Goal: Task Accomplishment & Management: Complete application form

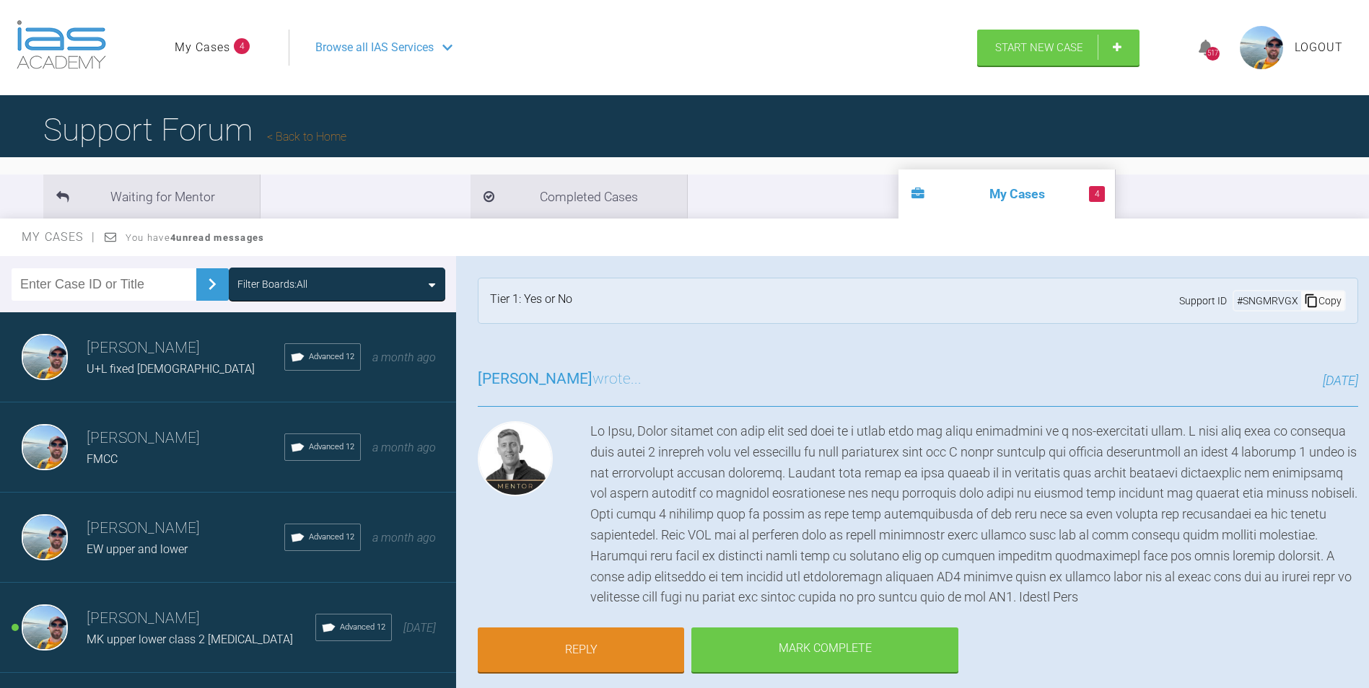
click at [390, 46] on span "Browse all IAS Services" at bounding box center [374, 47] width 118 height 19
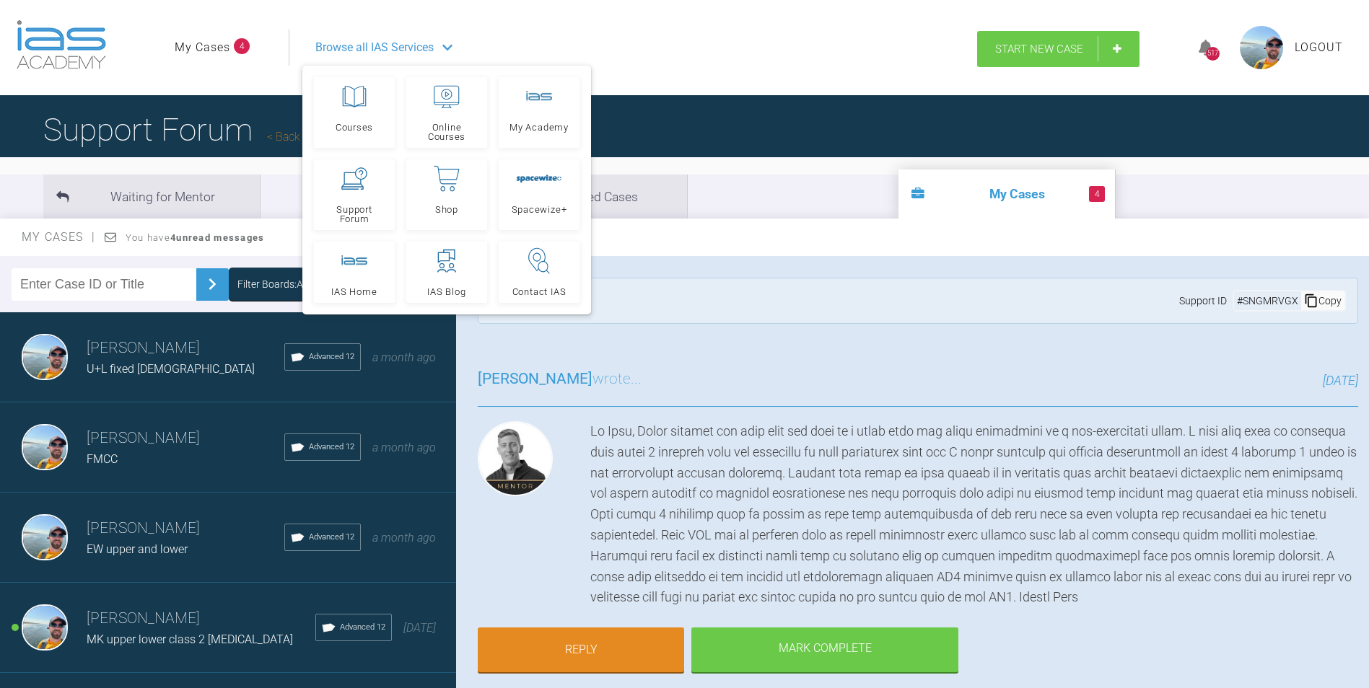
click at [1021, 46] on span "Start New Case" at bounding box center [1039, 49] width 88 height 13
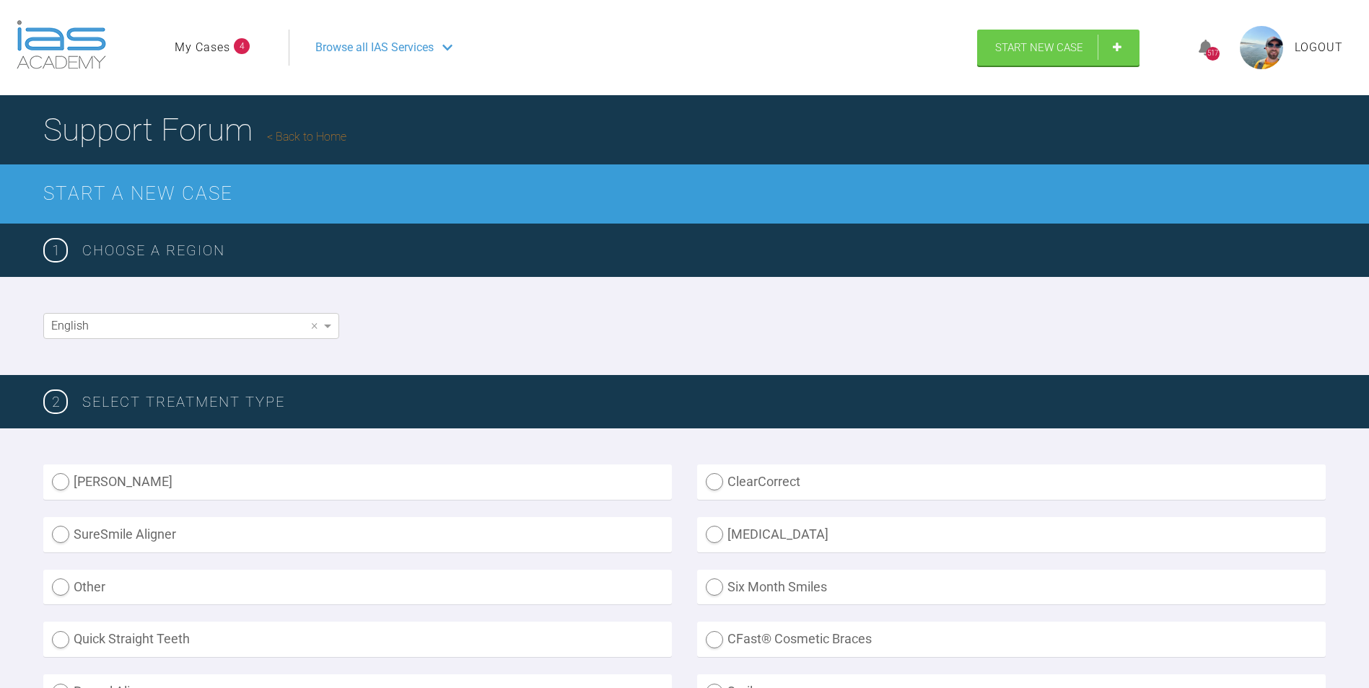
scroll to position [289, 0]
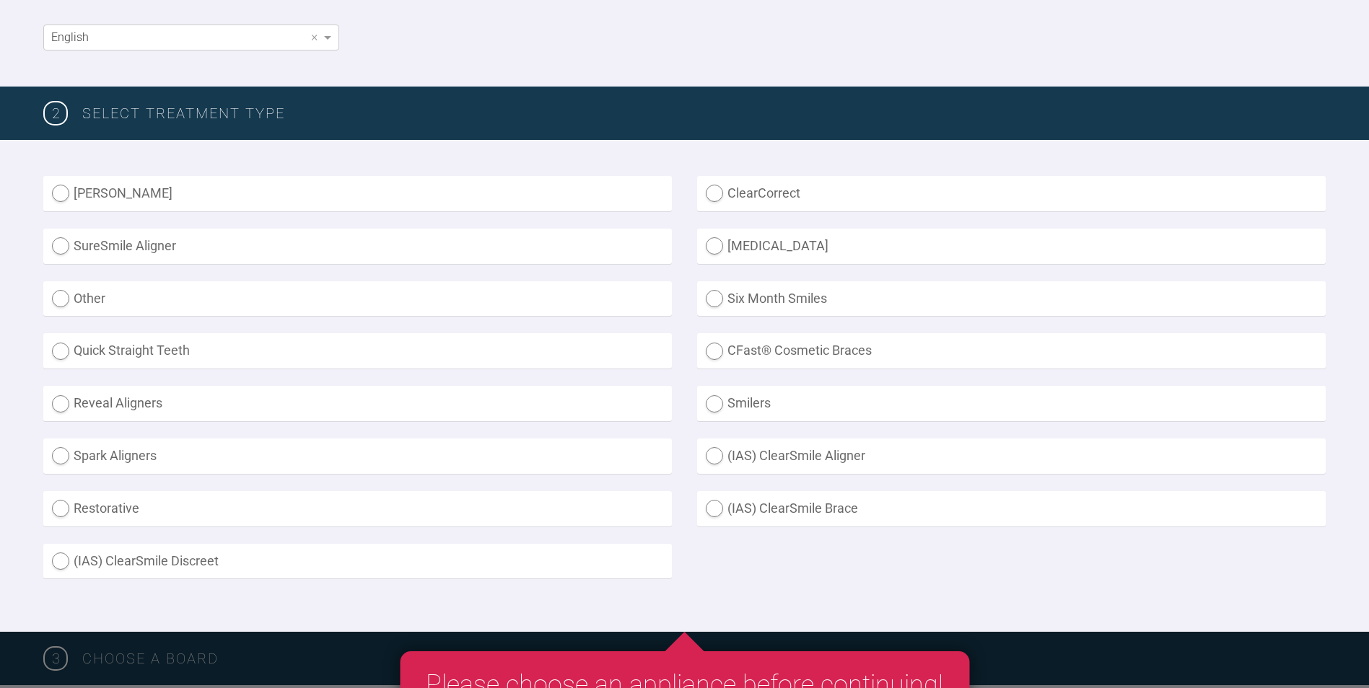
click at [63, 299] on label "Other" at bounding box center [357, 298] width 629 height 35
radio input "true"
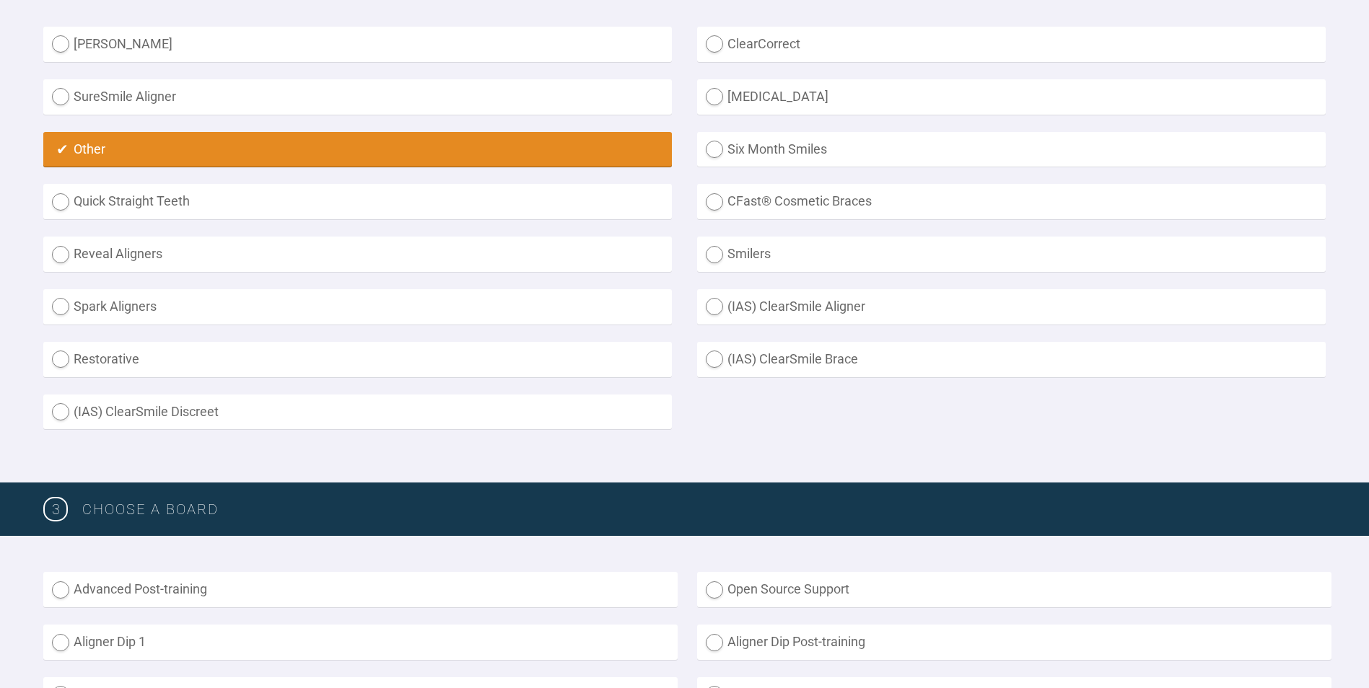
scroll to position [649, 0]
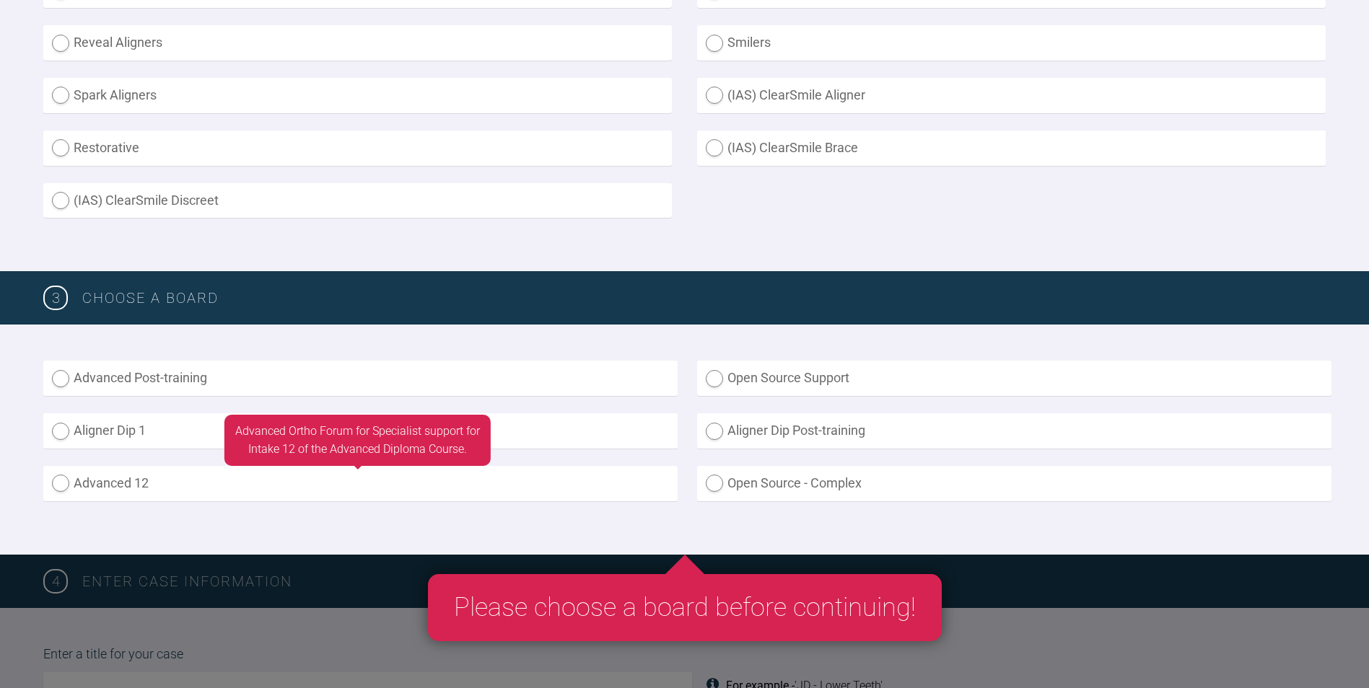
click at [62, 486] on label "Advanced 12" at bounding box center [360, 483] width 634 height 35
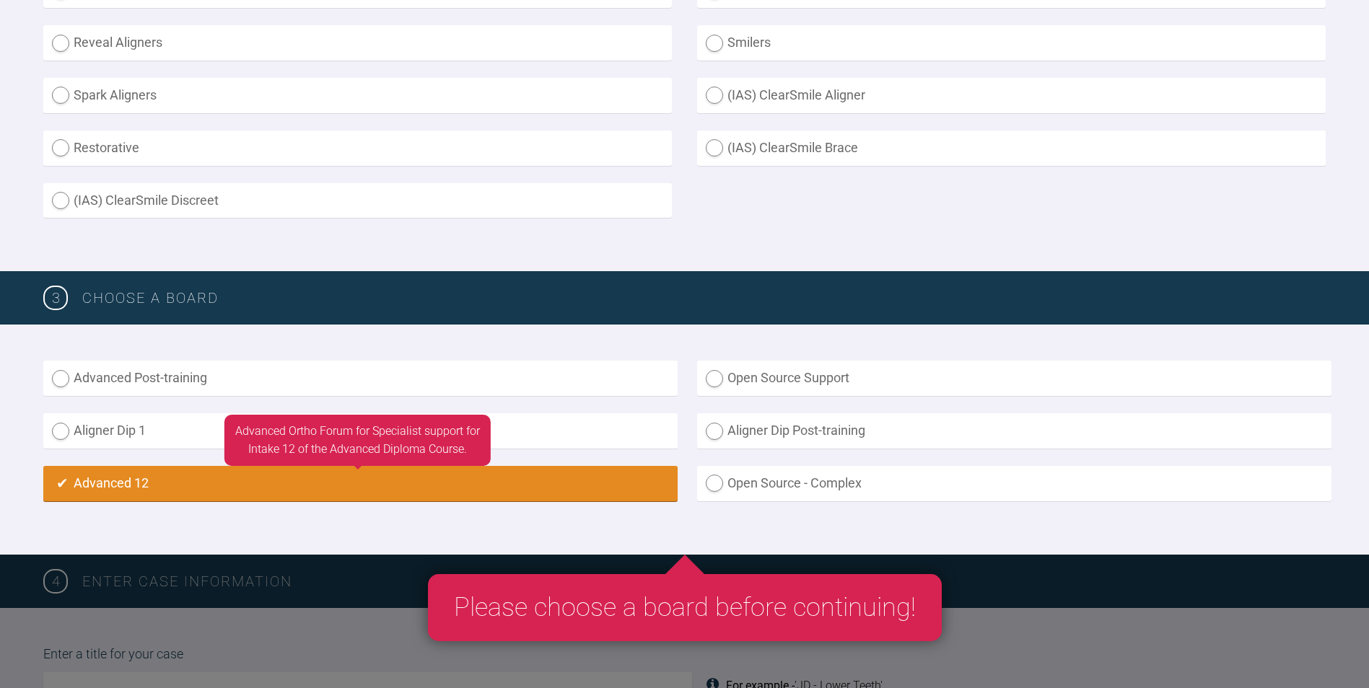
radio input "true"
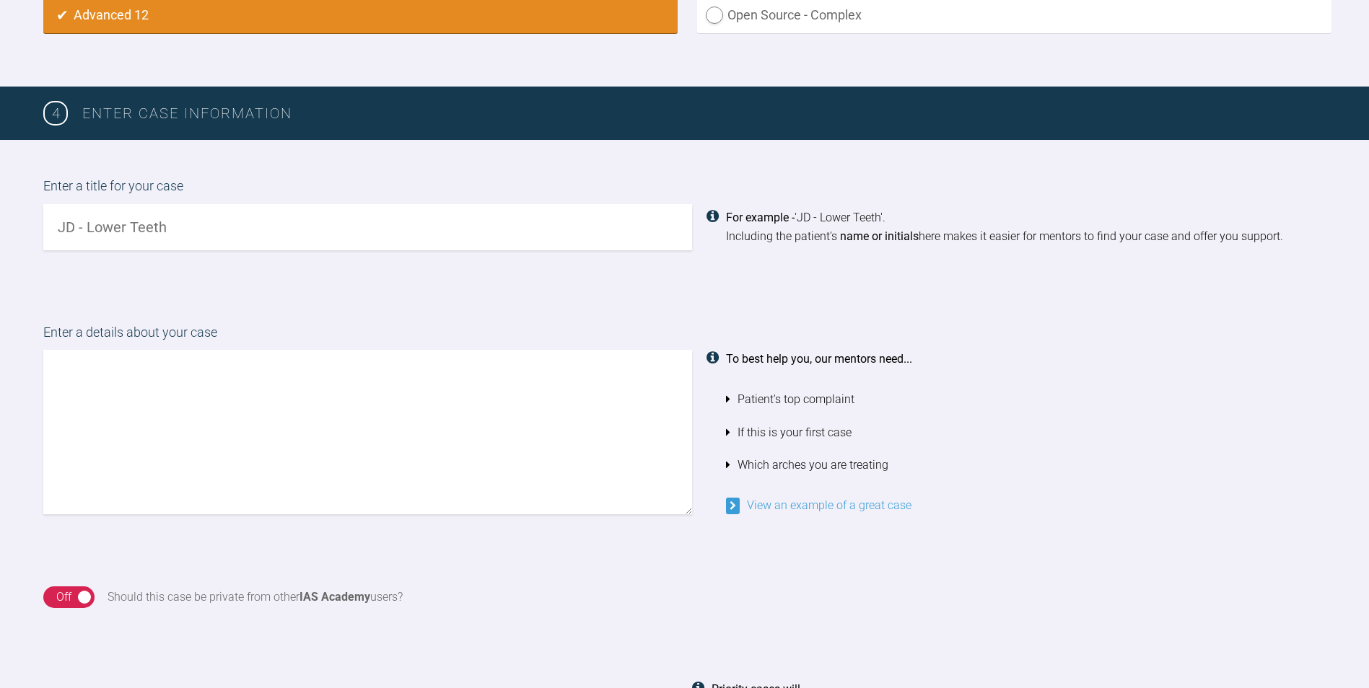
click at [127, 229] on input "text" at bounding box center [367, 227] width 649 height 46
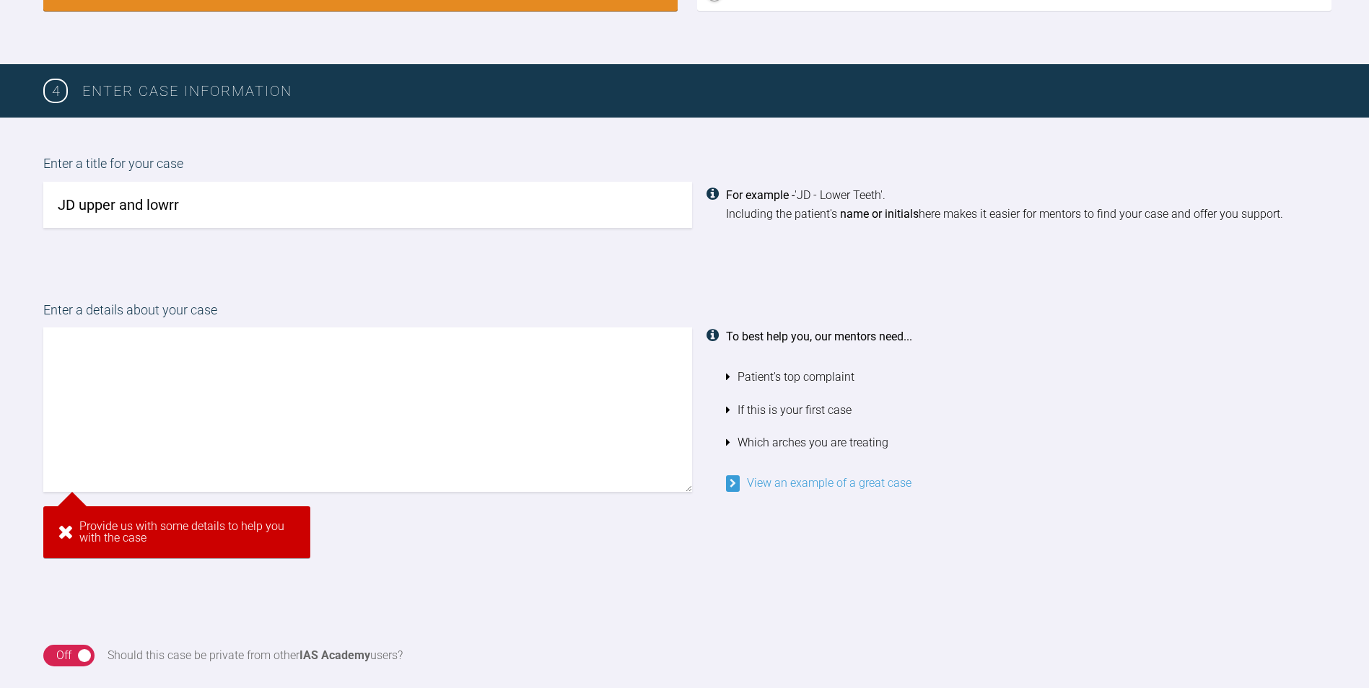
click at [178, 225] on input "JD upper and lowrr" at bounding box center [367, 205] width 649 height 46
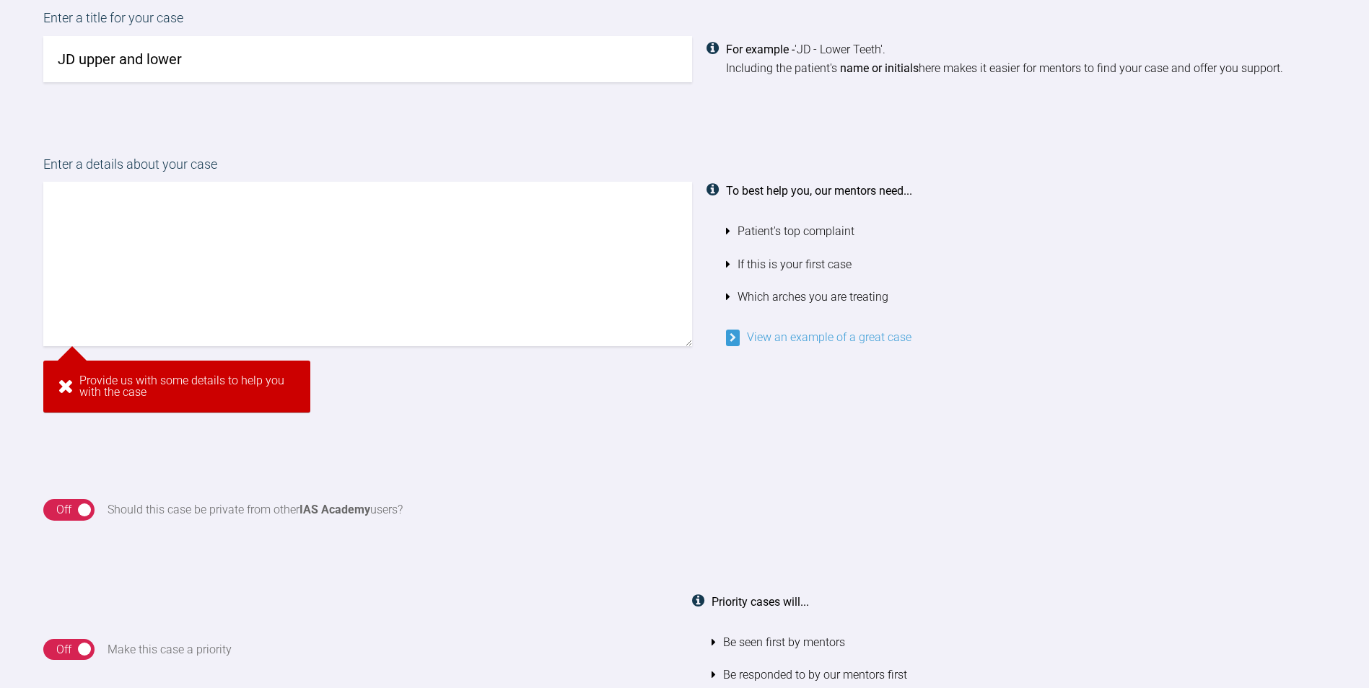
type input "JD upper and lower"
click at [193, 196] on textarea at bounding box center [367, 264] width 649 height 165
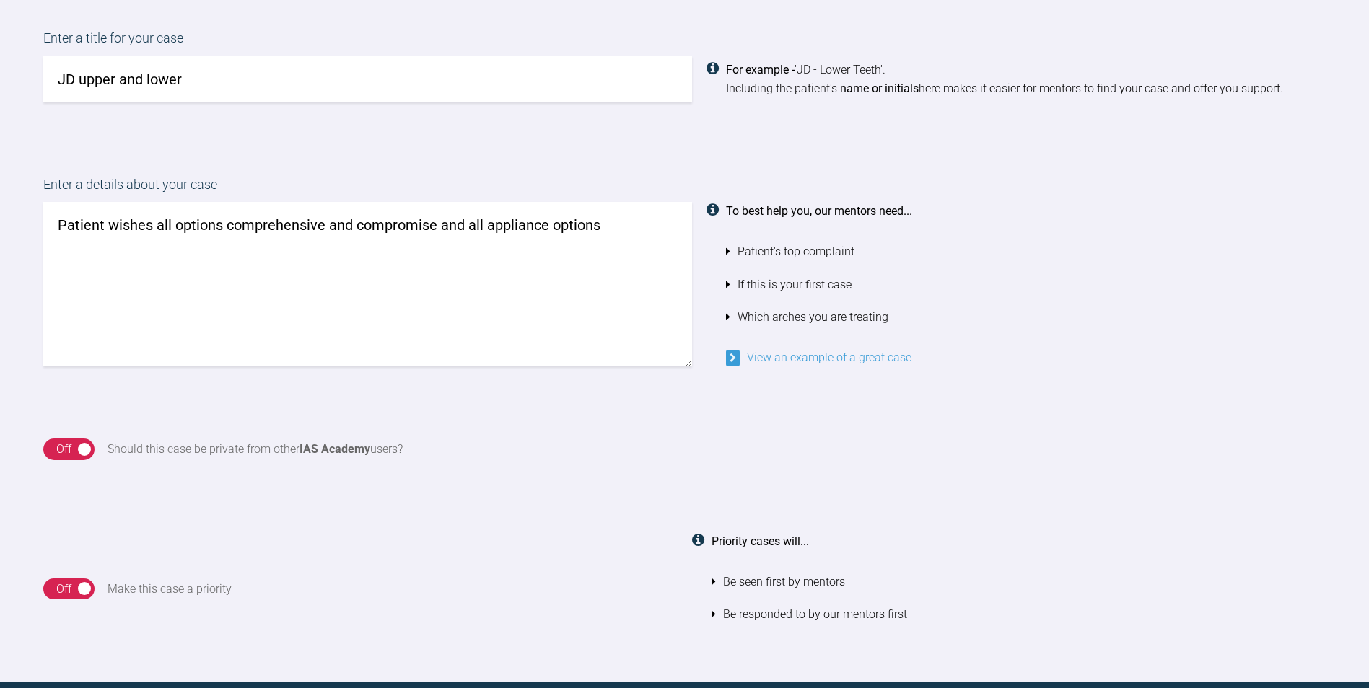
scroll to position [1338, 0]
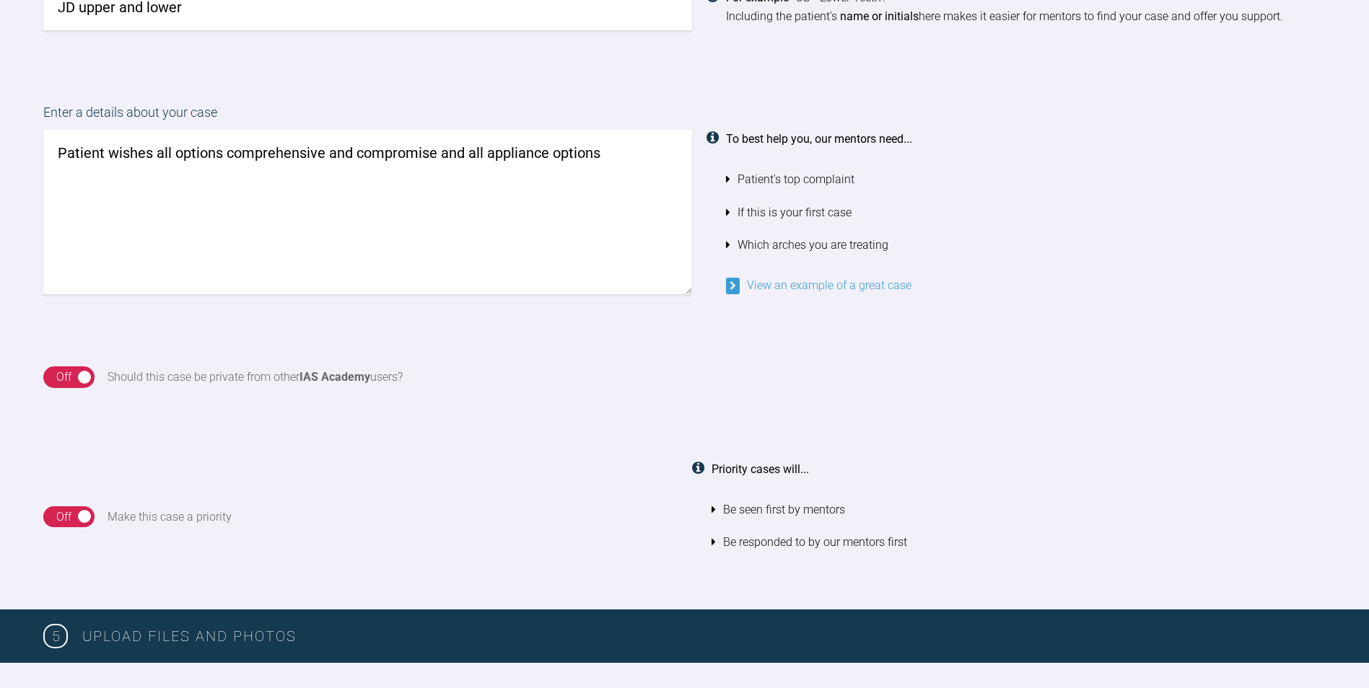
type textarea "Patient wishes all options comprehensive and compromise and all appliance optio…"
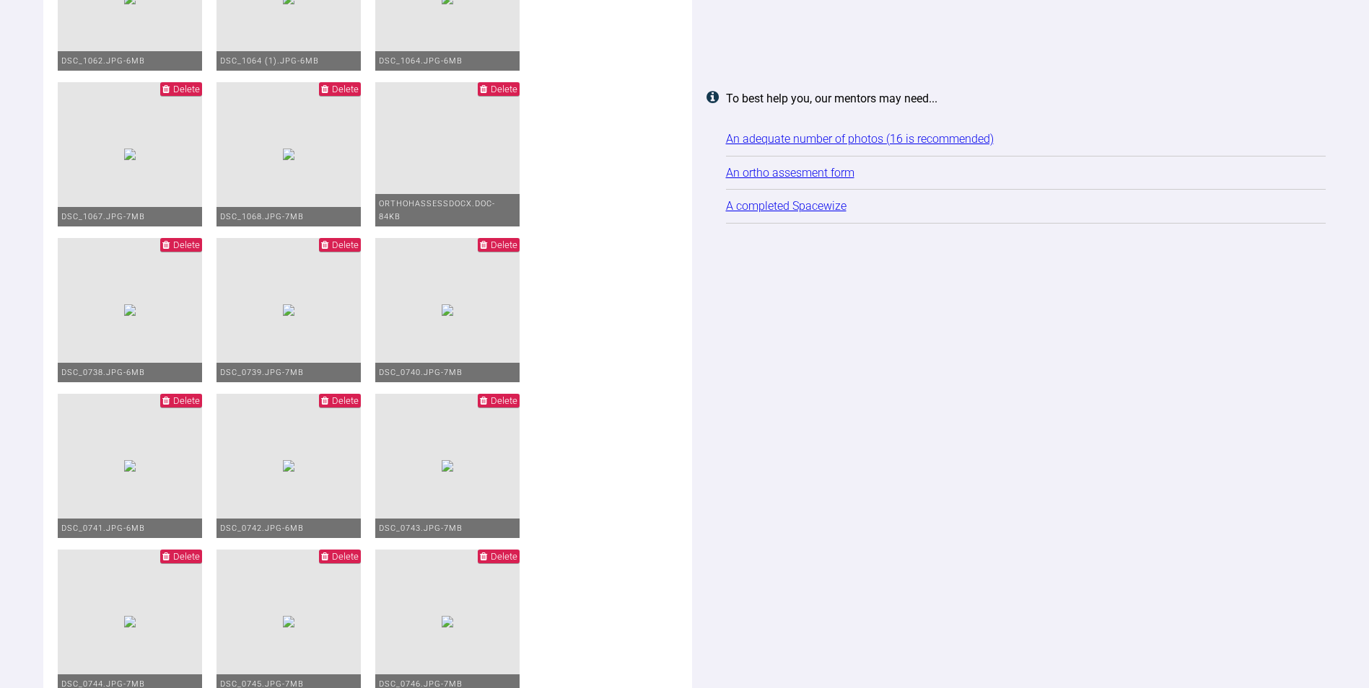
scroll to position [2781, 0]
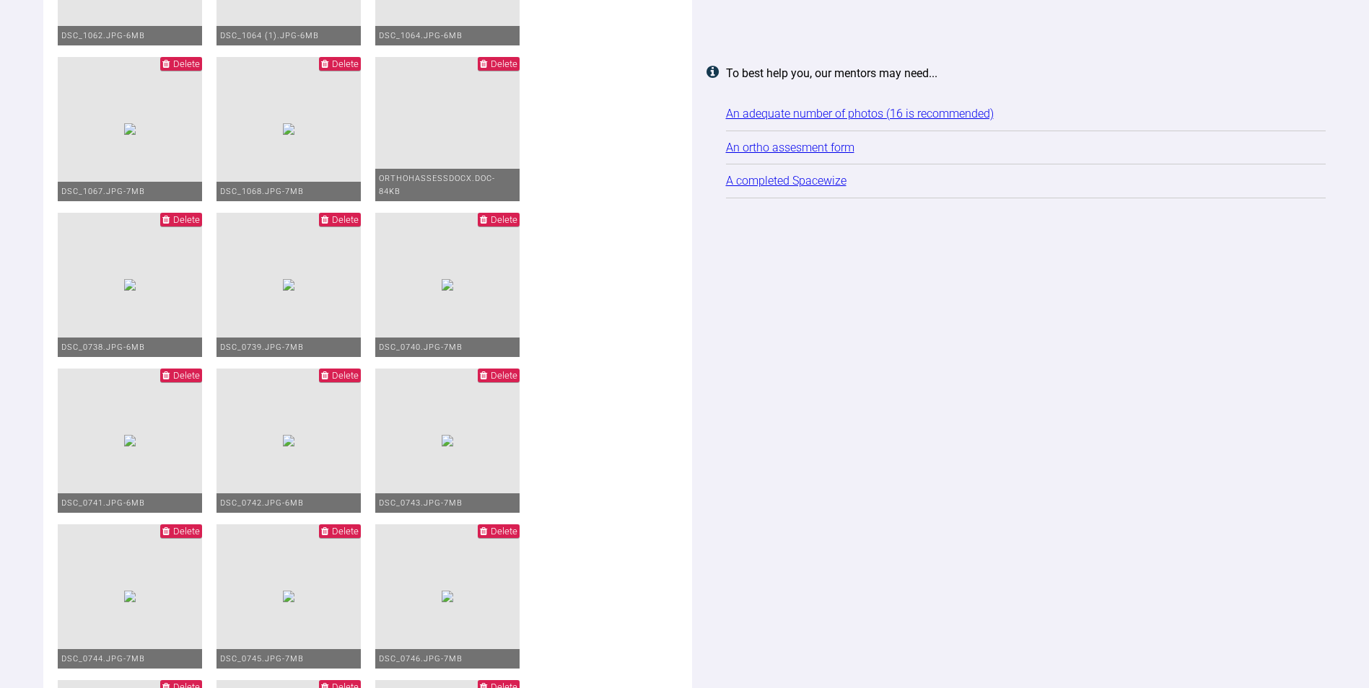
click at [344, 69] on span "Delete" at bounding box center [345, 63] width 27 height 11
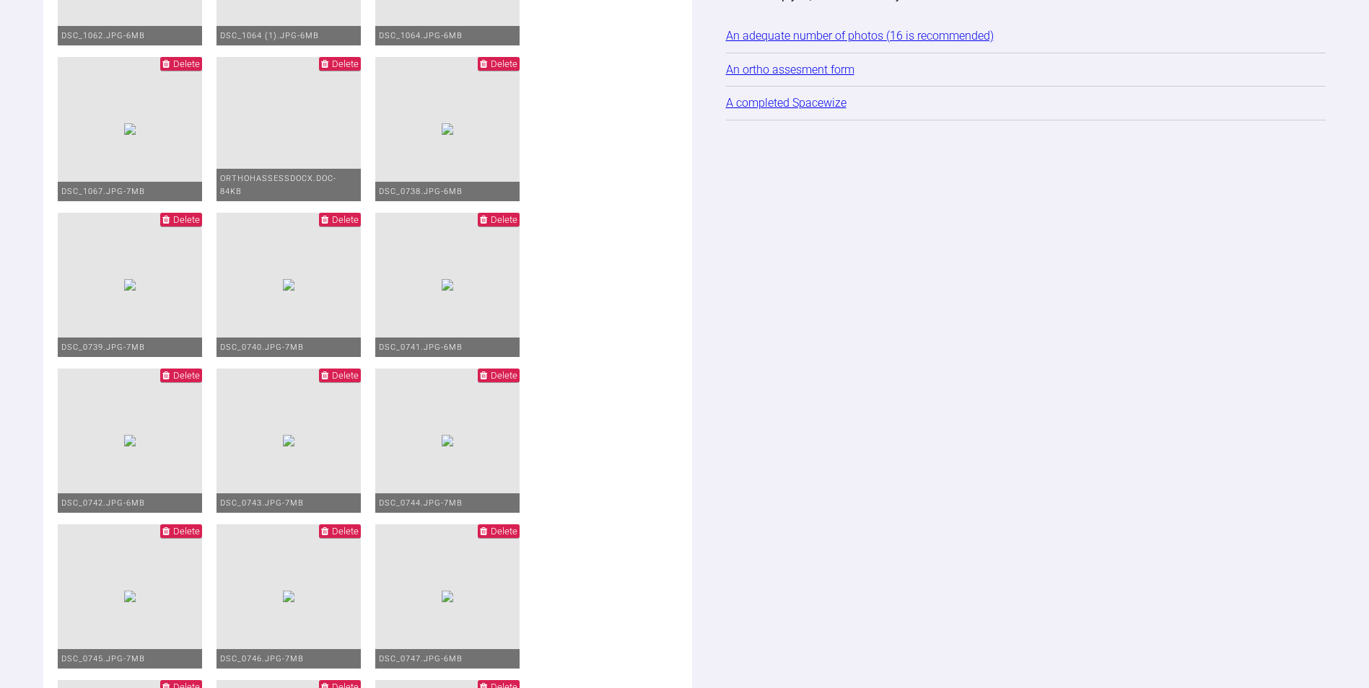
click at [183, 69] on span "Delete" at bounding box center [186, 63] width 27 height 11
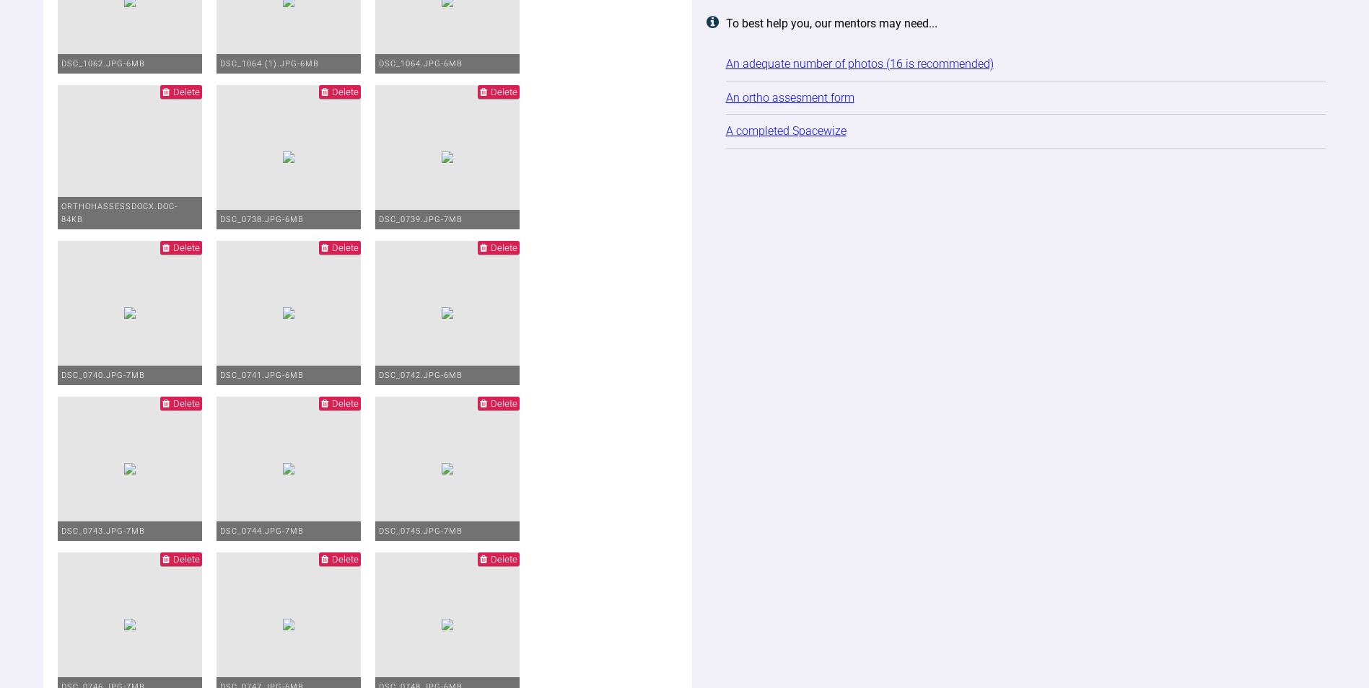
scroll to position [2709, 0]
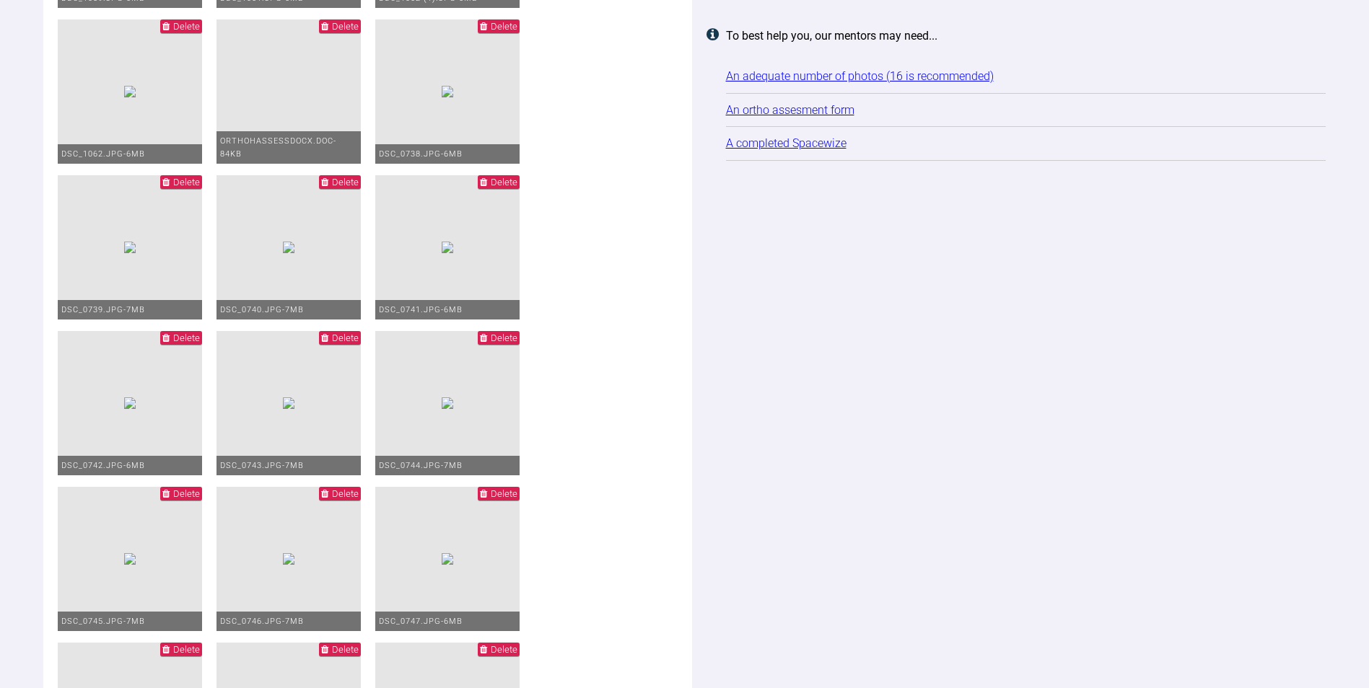
scroll to position [2637, 0]
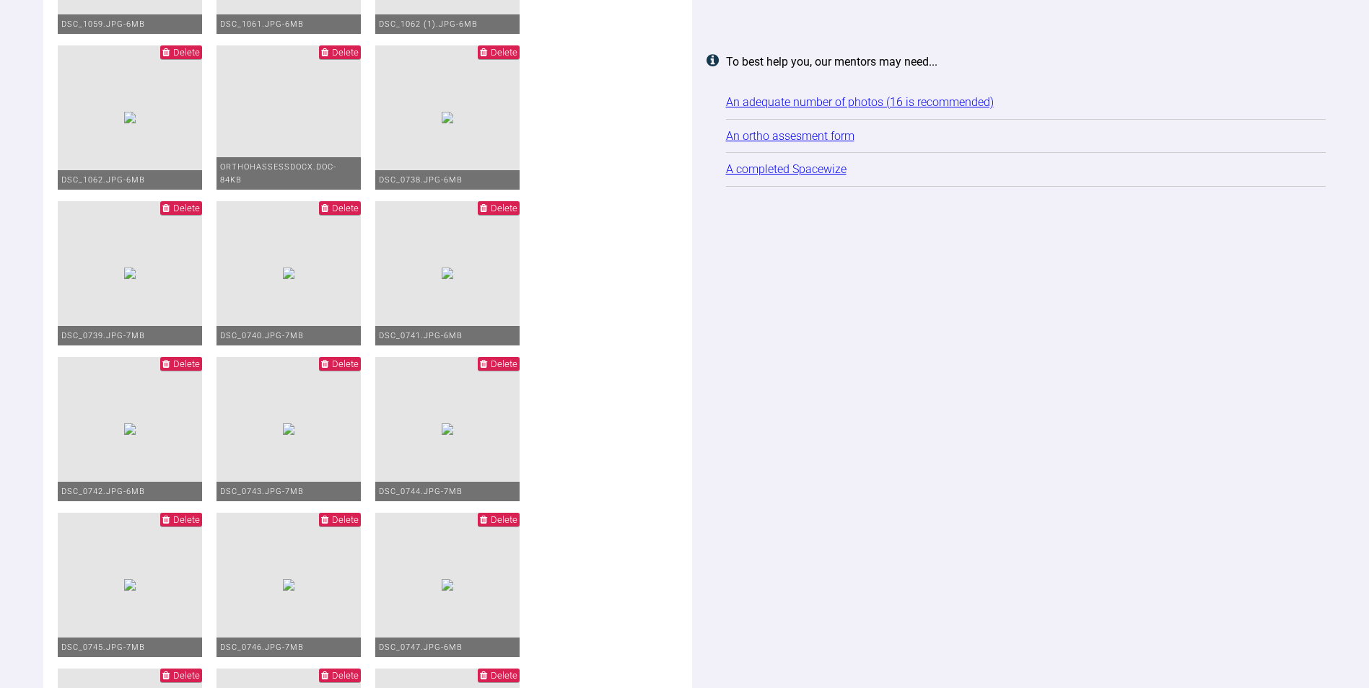
click at [202, 59] on span "Delete" at bounding box center [181, 52] width 42 height 14
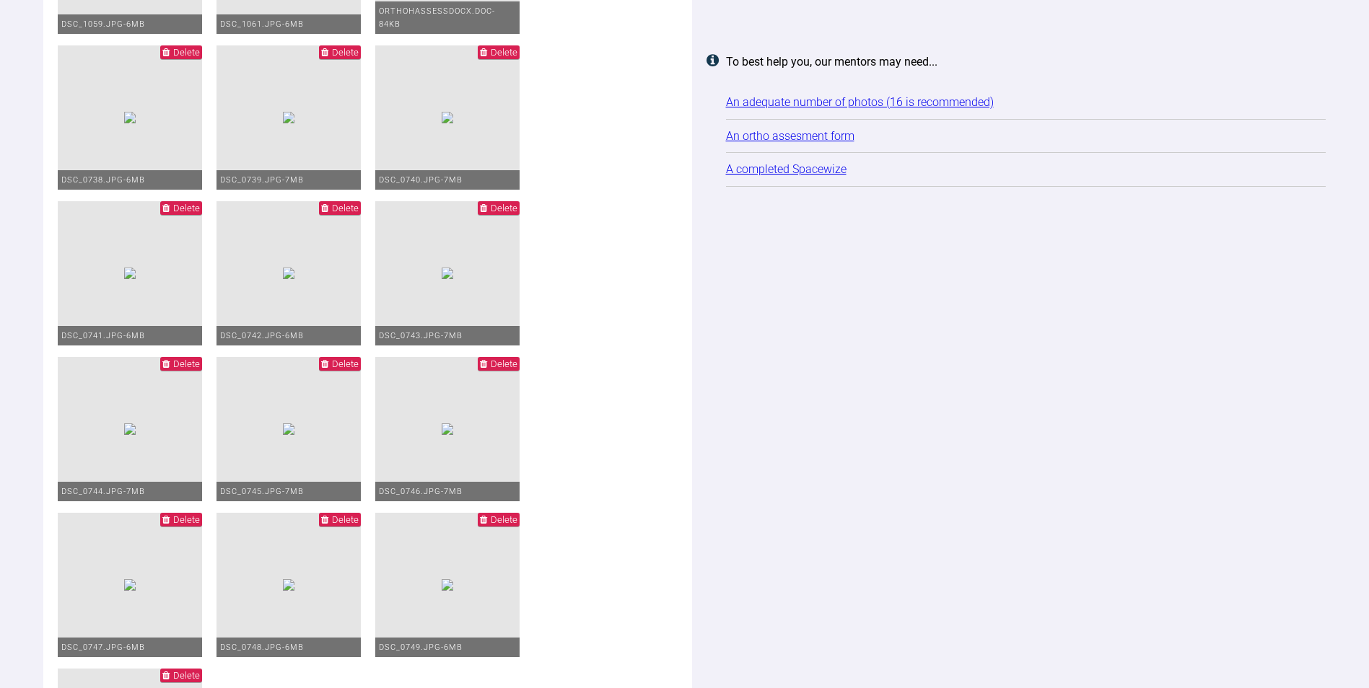
click at [332, 58] on span "Delete" at bounding box center [345, 52] width 27 height 11
click at [200, 58] on span "Delete" at bounding box center [186, 52] width 27 height 11
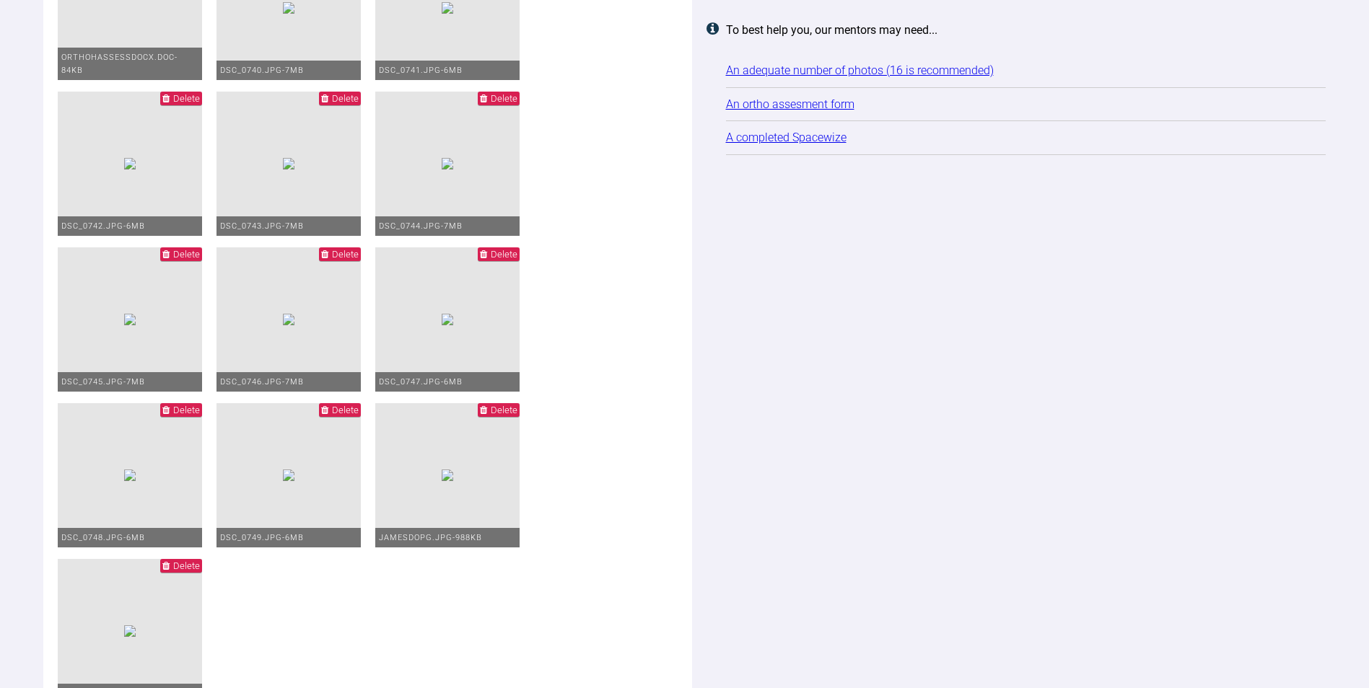
scroll to position [2565, 0]
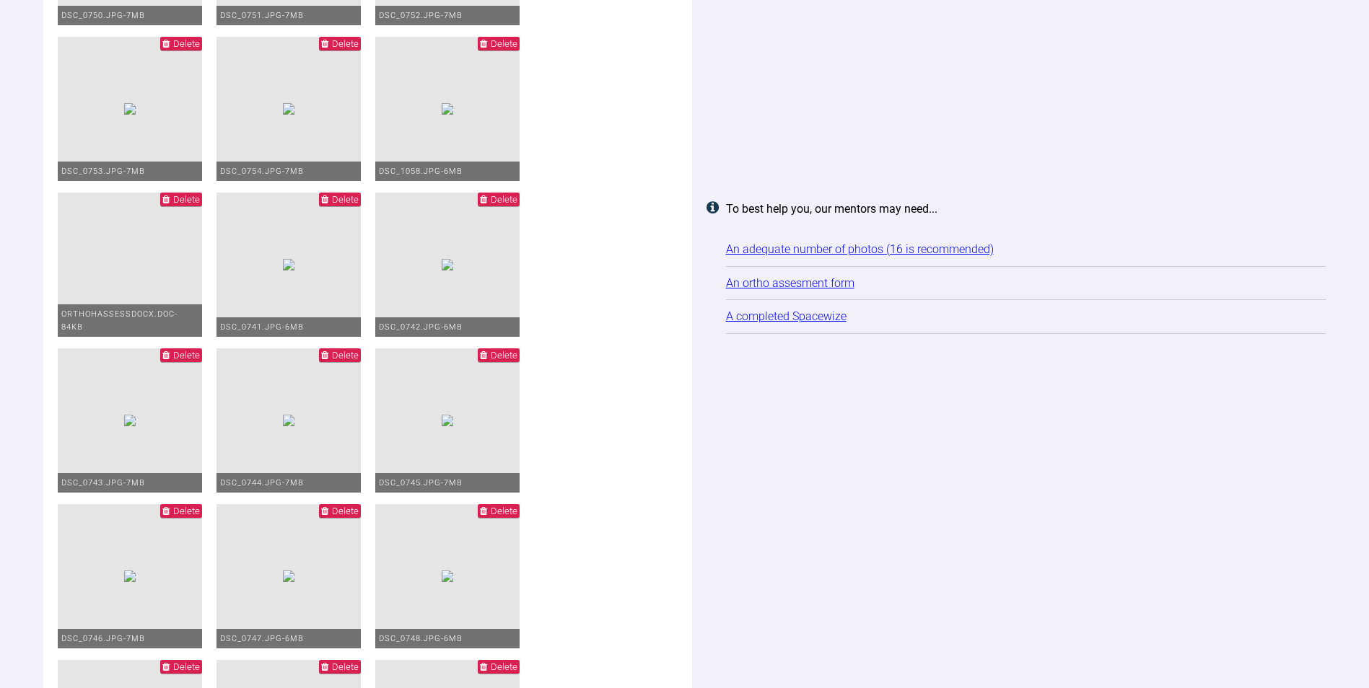
scroll to position [2276, 0]
